Goal: Task Accomplishment & Management: Use online tool/utility

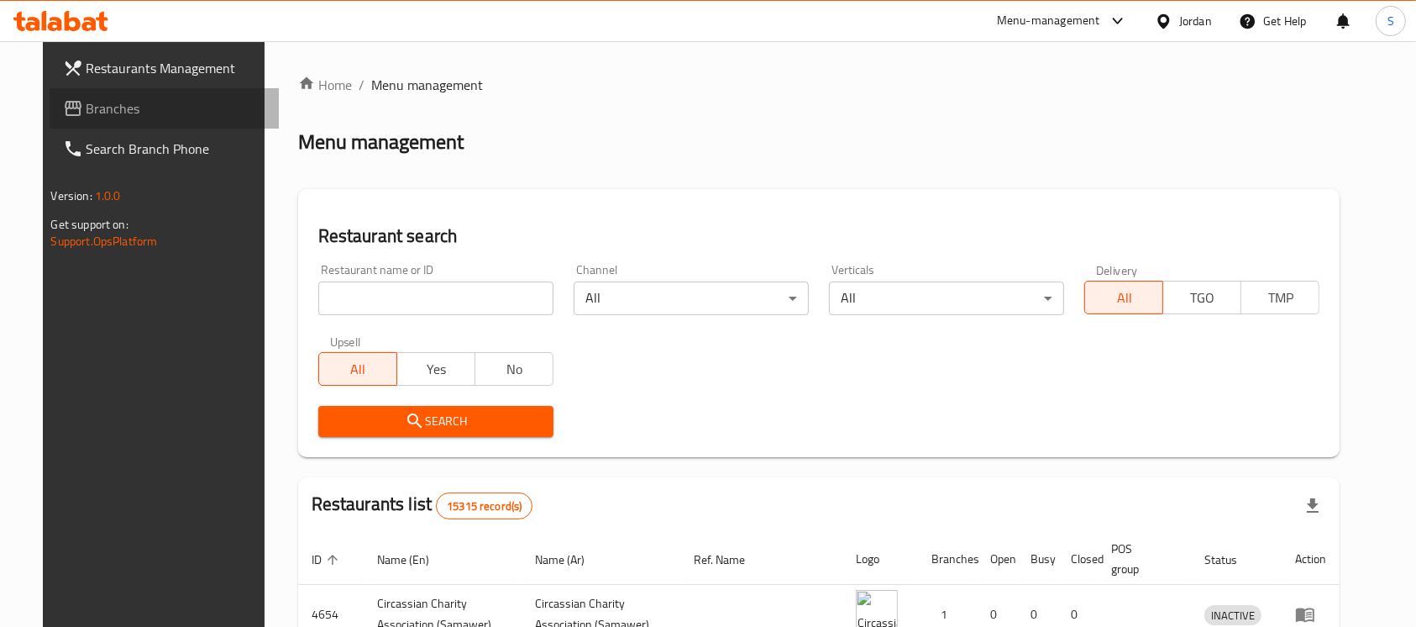
click at [122, 107] on span "Branches" at bounding box center [177, 108] width 180 height 20
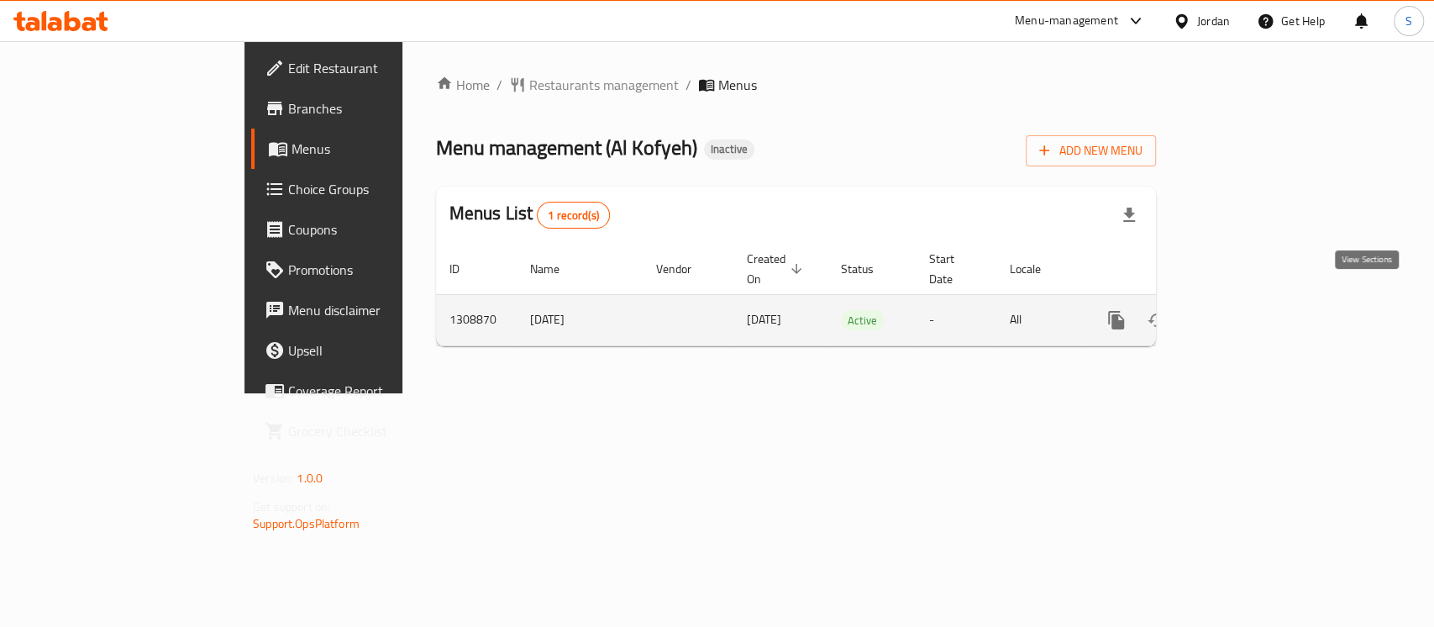
click at [1245, 312] on icon "enhanced table" at bounding box center [1237, 319] width 15 height 15
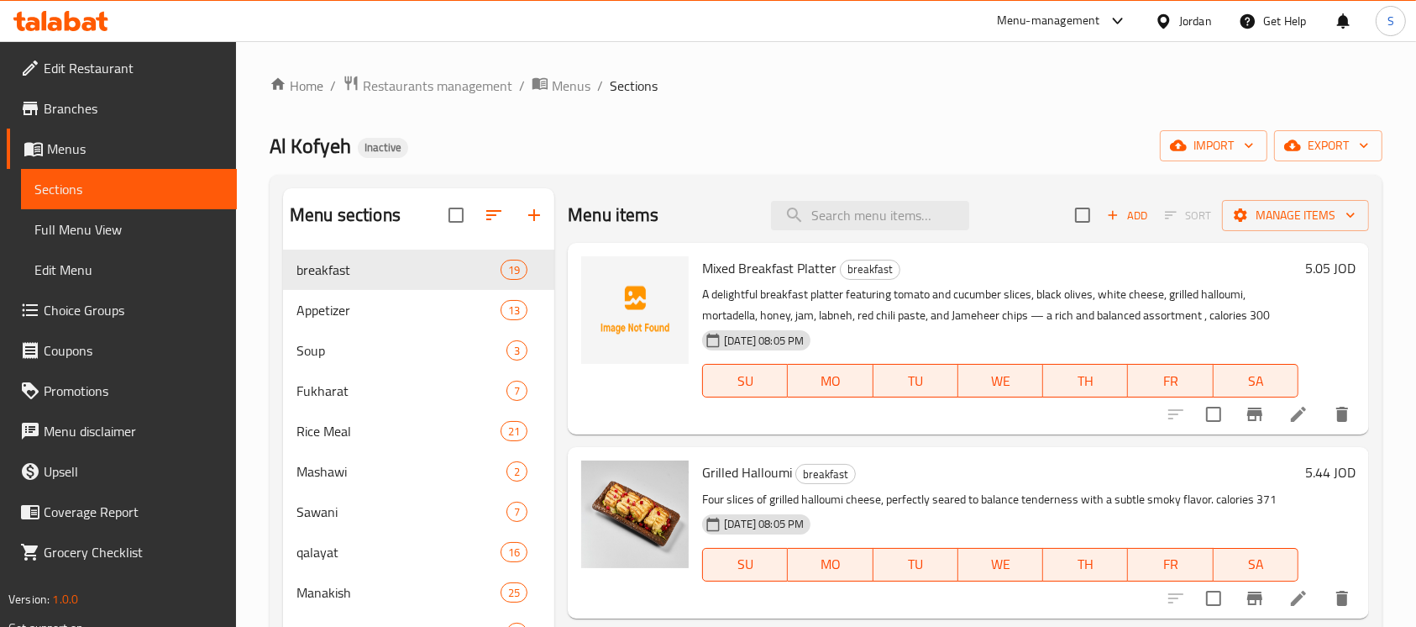
click at [130, 221] on span "Full Menu View" at bounding box center [128, 229] width 189 height 20
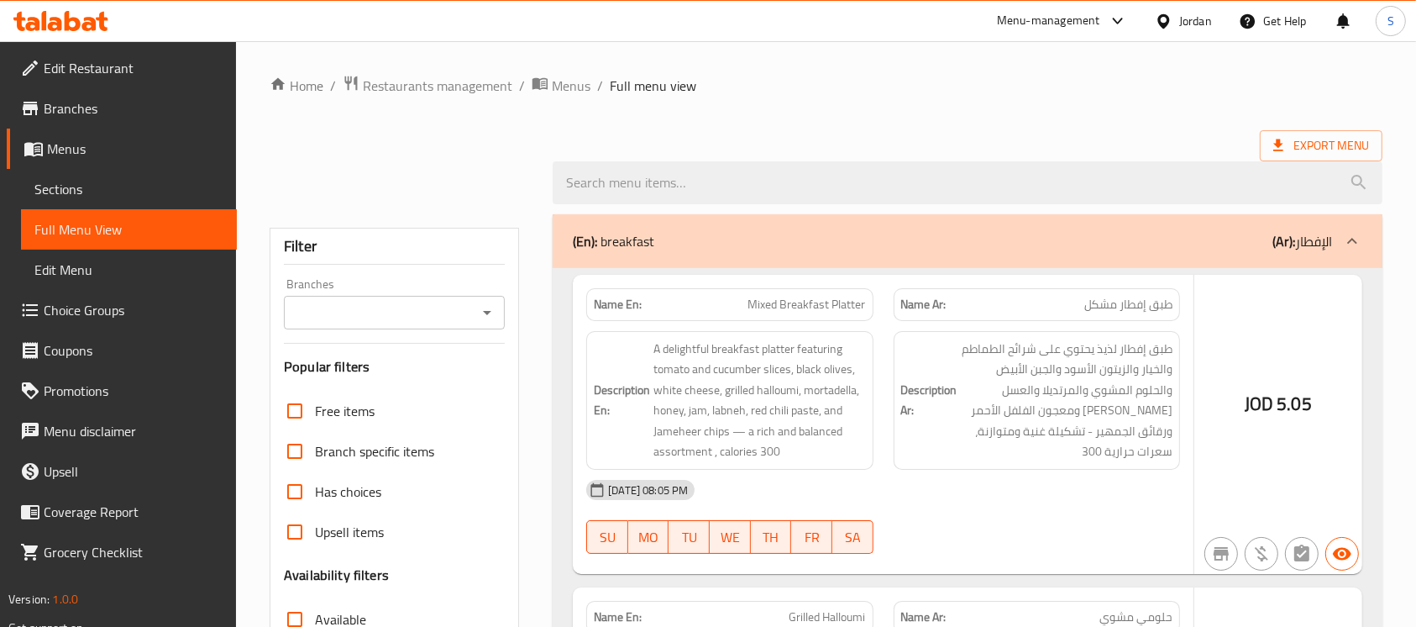
click at [160, 239] on span "Full Menu View" at bounding box center [128, 229] width 189 height 20
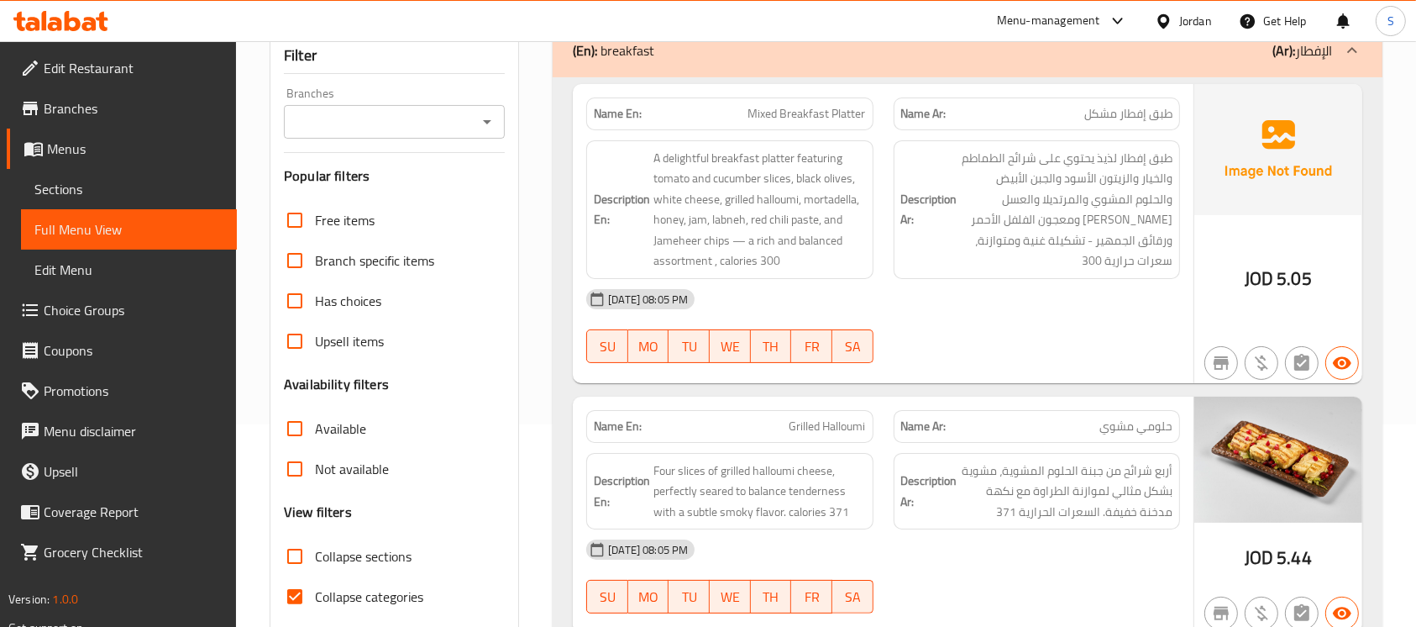
scroll to position [311, 0]
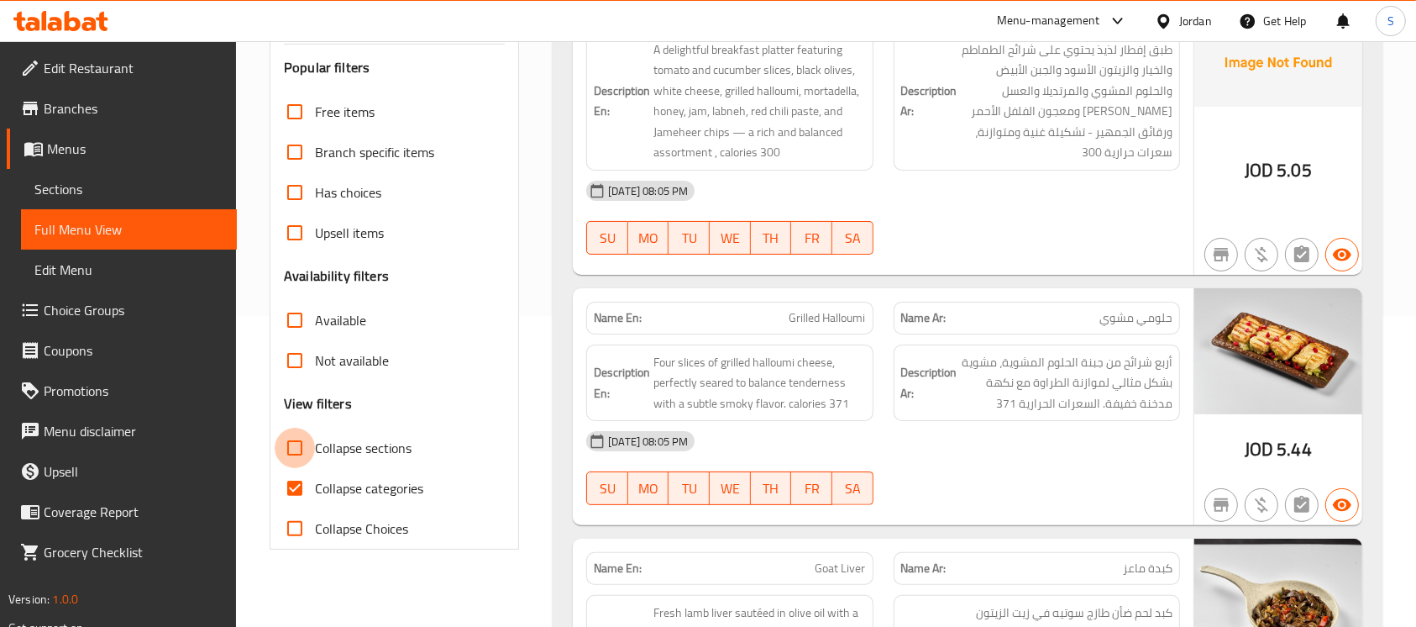
click at [300, 440] on input "Collapse sections" at bounding box center [295, 448] width 40 height 40
checkbox input "true"
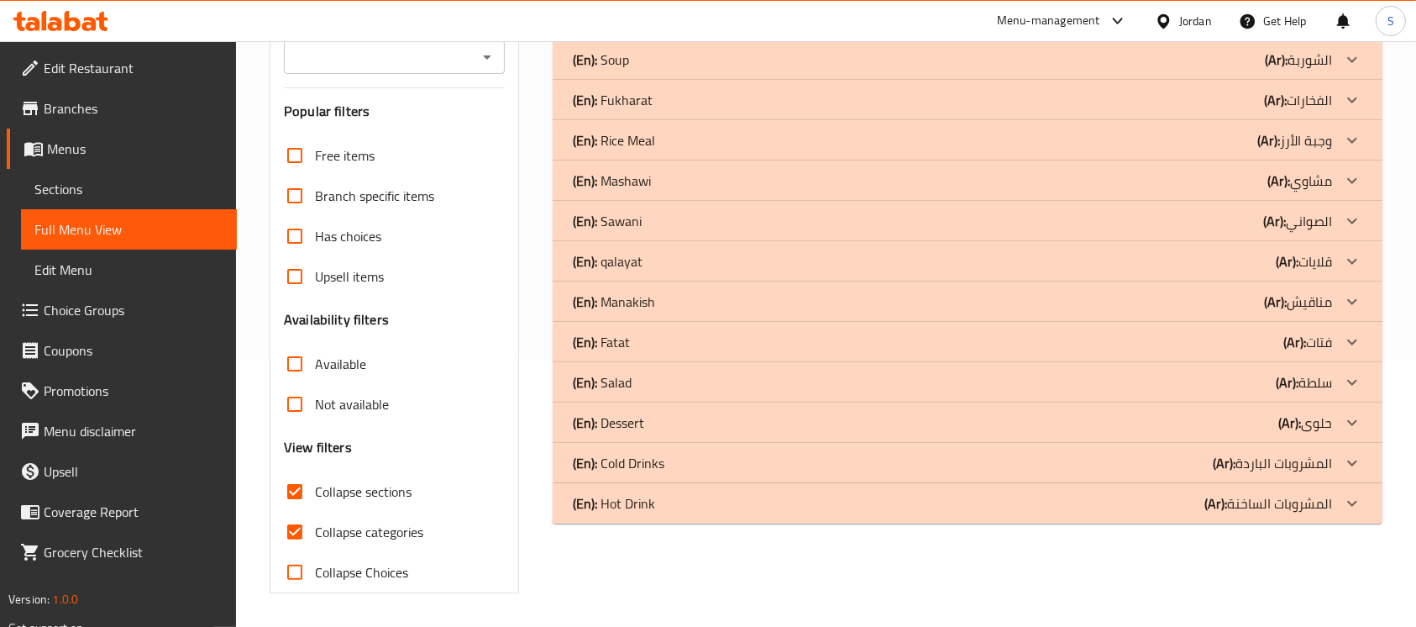
scroll to position [267, 0]
click at [294, 533] on input "Collapse categories" at bounding box center [295, 532] width 40 height 40
checkbox input "false"
click at [760, 354] on div "(En): Fatat (Ar): فتات" at bounding box center [968, 342] width 830 height 40
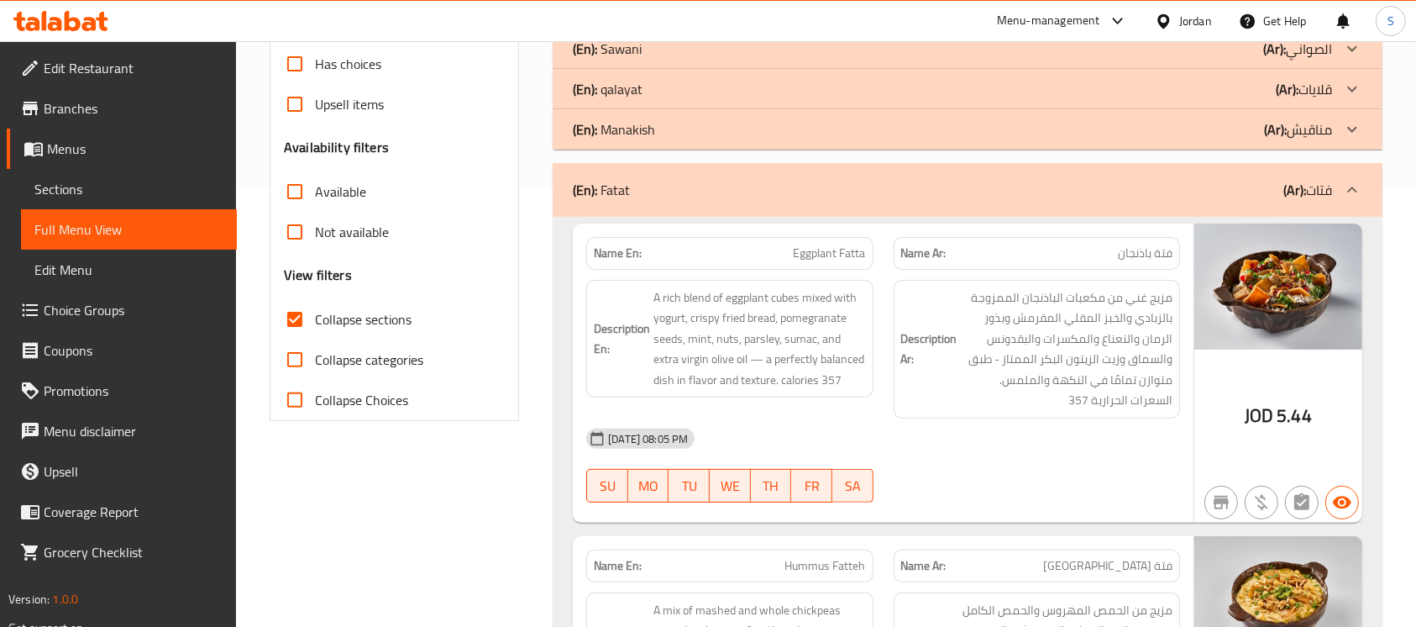
scroll to position [441, 0]
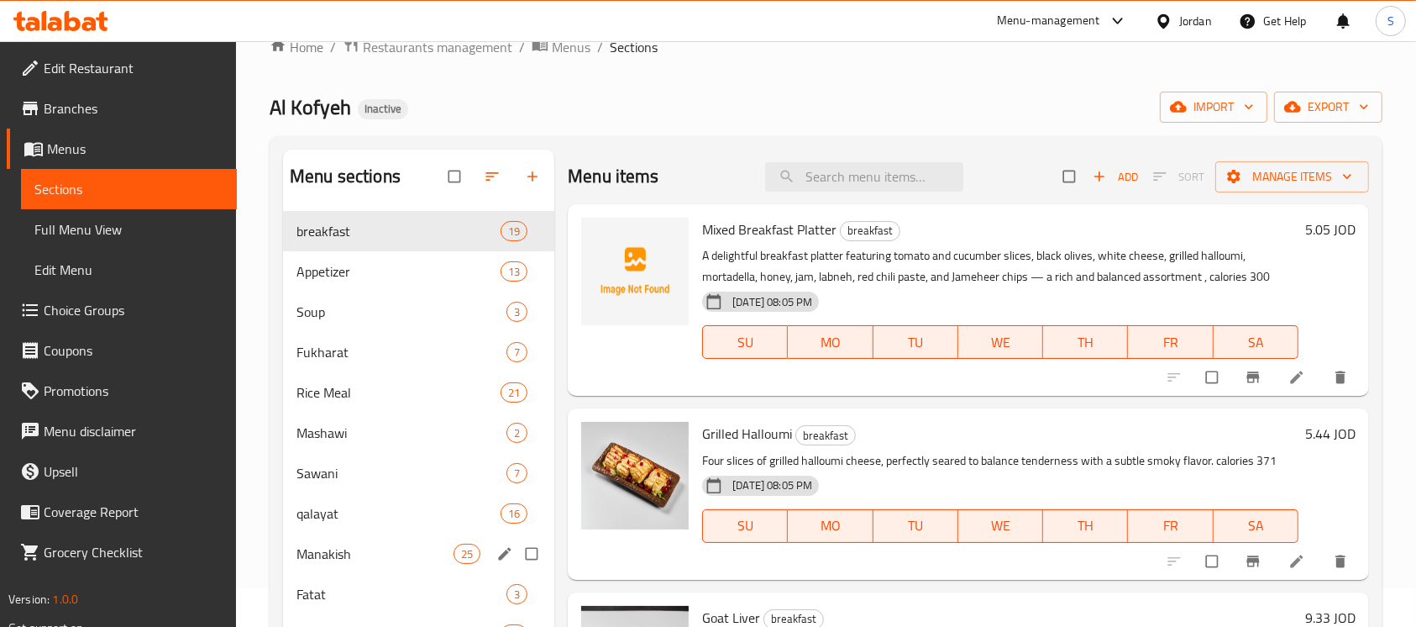
scroll to position [37, 0]
